Goal: Task Accomplishment & Management: Use online tool/utility

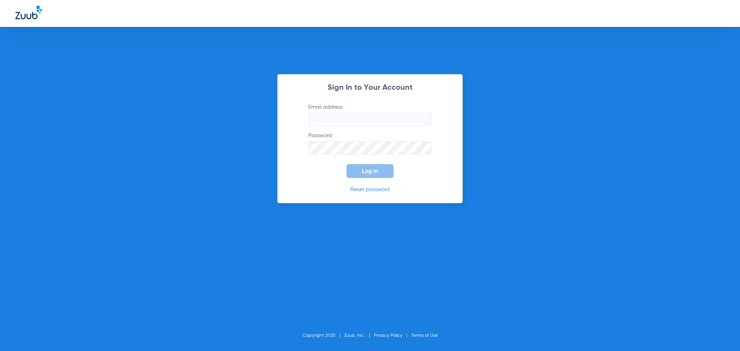
type input "[EMAIL_ADDRESS][DOMAIN_NAME]"
click at [373, 172] on span "Log In" at bounding box center [370, 171] width 16 height 6
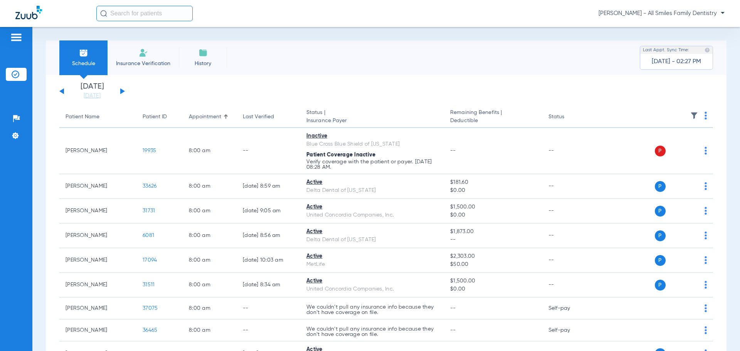
click at [121, 90] on button at bounding box center [122, 91] width 5 height 6
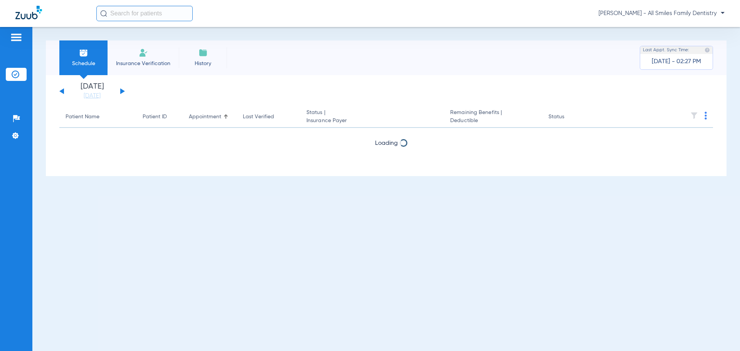
click at [121, 90] on button at bounding box center [122, 91] width 5 height 6
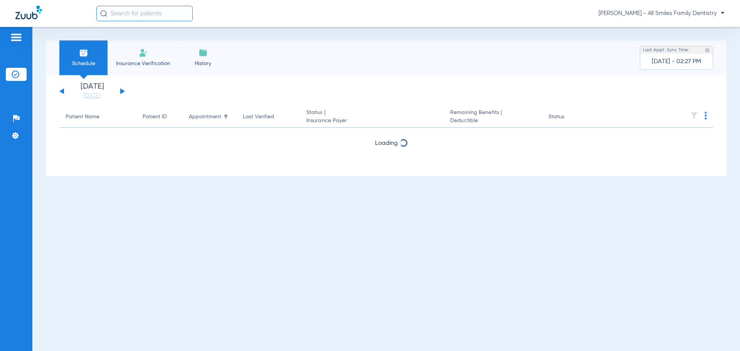
click at [121, 90] on button at bounding box center [122, 91] width 5 height 6
click at [64, 90] on div "[DATE] [DATE] [DATE] [DATE] [DATE] [DATE] [DATE] [DATE] [DATE] [DATE] [DATE] [D…" at bounding box center [91, 91] width 65 height 17
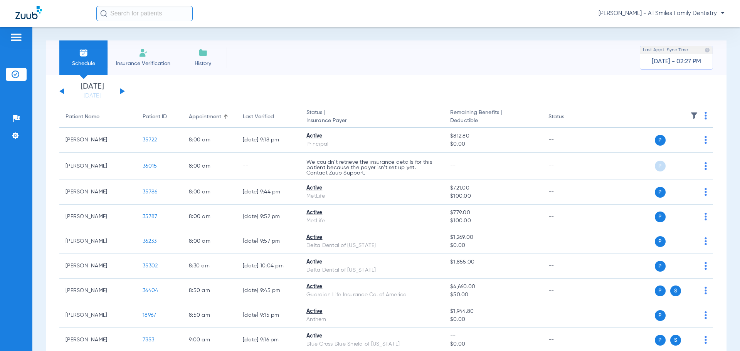
click at [60, 91] on button at bounding box center [61, 91] width 5 height 6
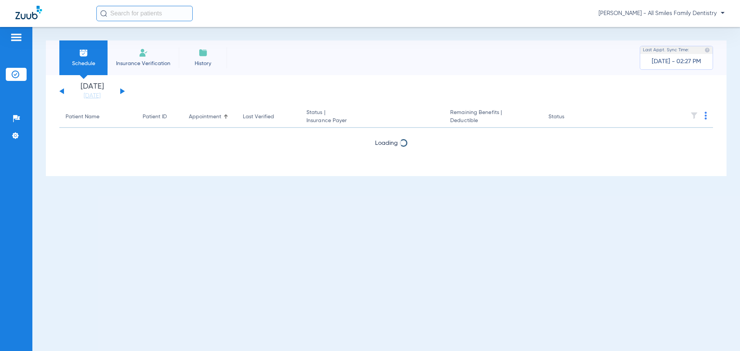
click at [60, 91] on button at bounding box center [61, 91] width 5 height 6
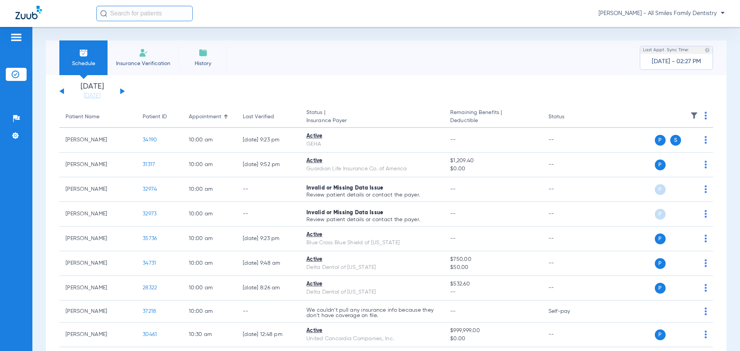
click at [60, 91] on button at bounding box center [61, 91] width 5 height 6
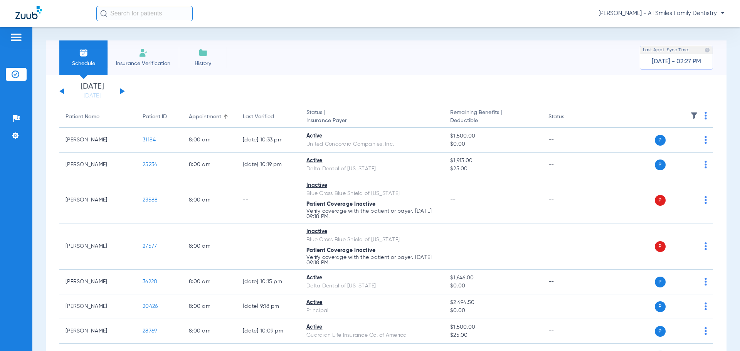
click at [64, 90] on button at bounding box center [61, 91] width 5 height 6
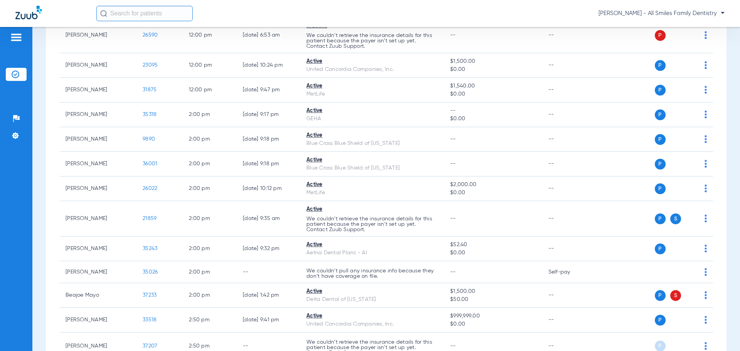
scroll to position [1156, 0]
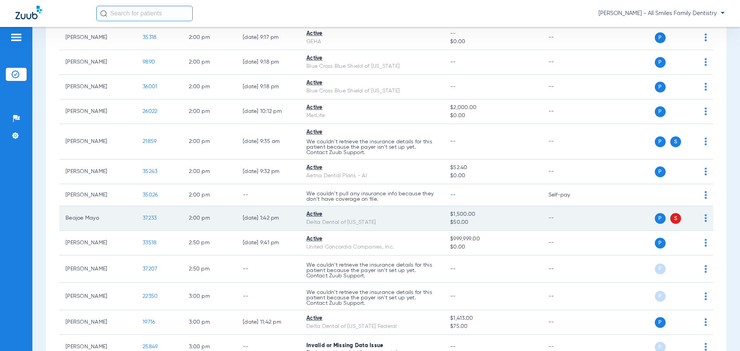
click at [701, 219] on td "P S" at bounding box center [653, 218] width 119 height 25
click at [704, 220] on img at bounding box center [705, 218] width 2 height 8
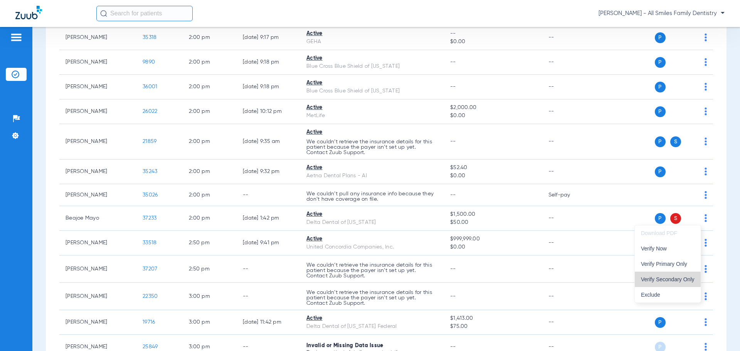
click at [659, 280] on span "Verify Secondary Only" at bounding box center [668, 279] width 54 height 5
